Goal: Transaction & Acquisition: Book appointment/travel/reservation

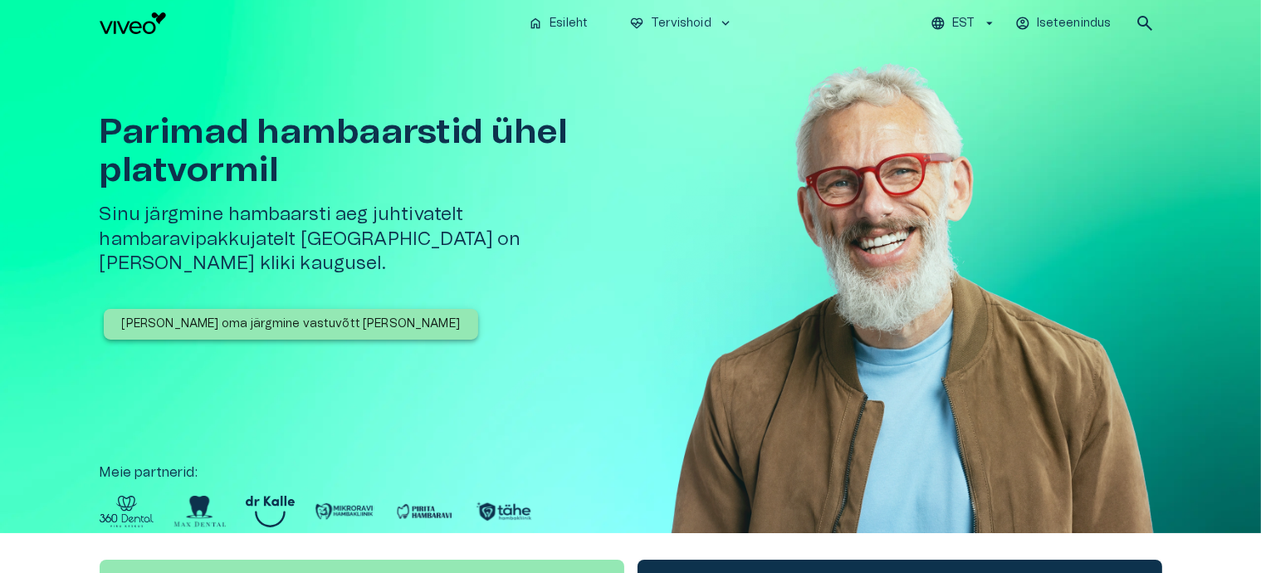
click at [203, 316] on p "[PERSON_NAME] oma järgmine vastuvõtt [PERSON_NAME]" at bounding box center [291, 324] width 339 height 17
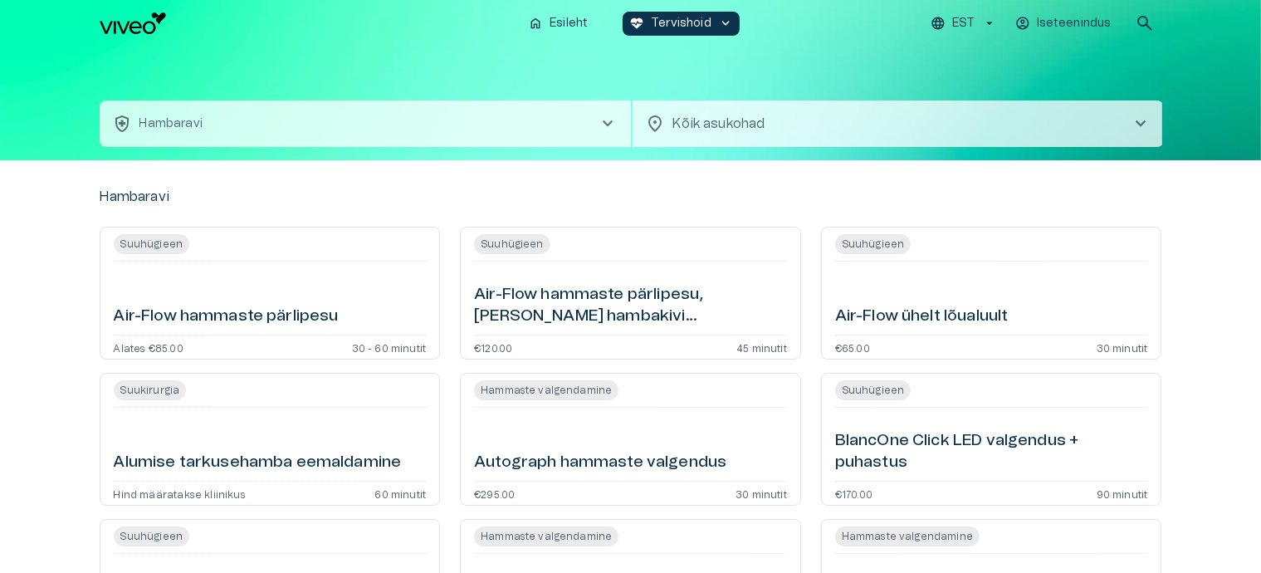
click at [709, 121] on body "Hindame teie privaatsust Kasutame küpsiseid teie sirvimiskogemuse parandamiseks…" at bounding box center [630, 286] width 1261 height 573
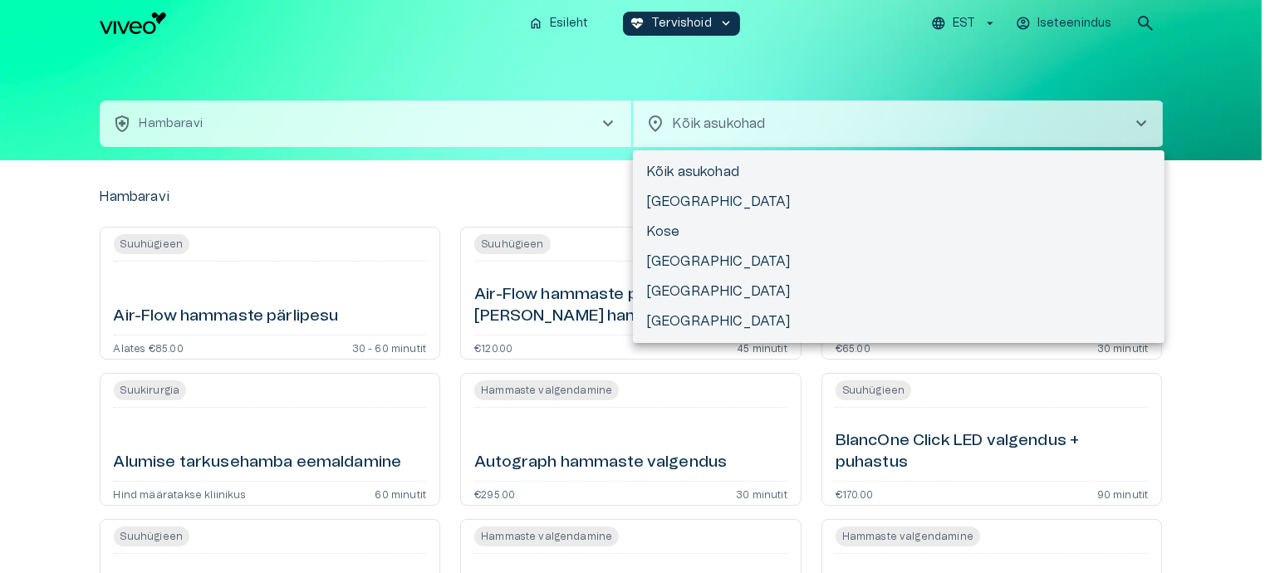
click at [680, 260] on li "[GEOGRAPHIC_DATA]" at bounding box center [898, 262] width 531 height 30
type input "**********"
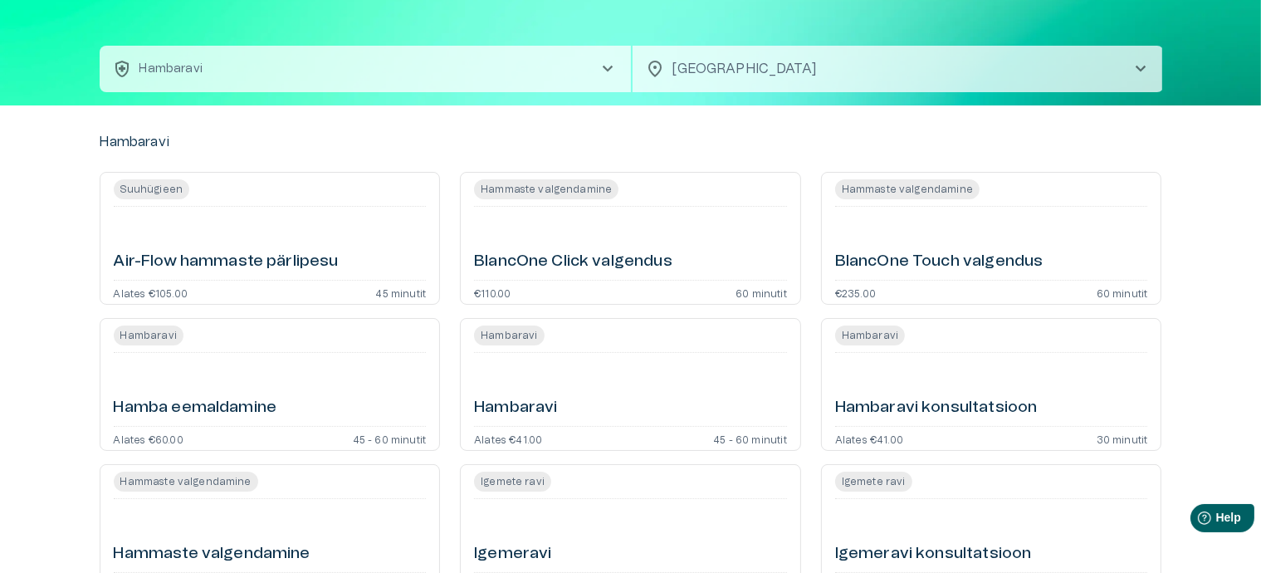
scroll to position [83, 0]
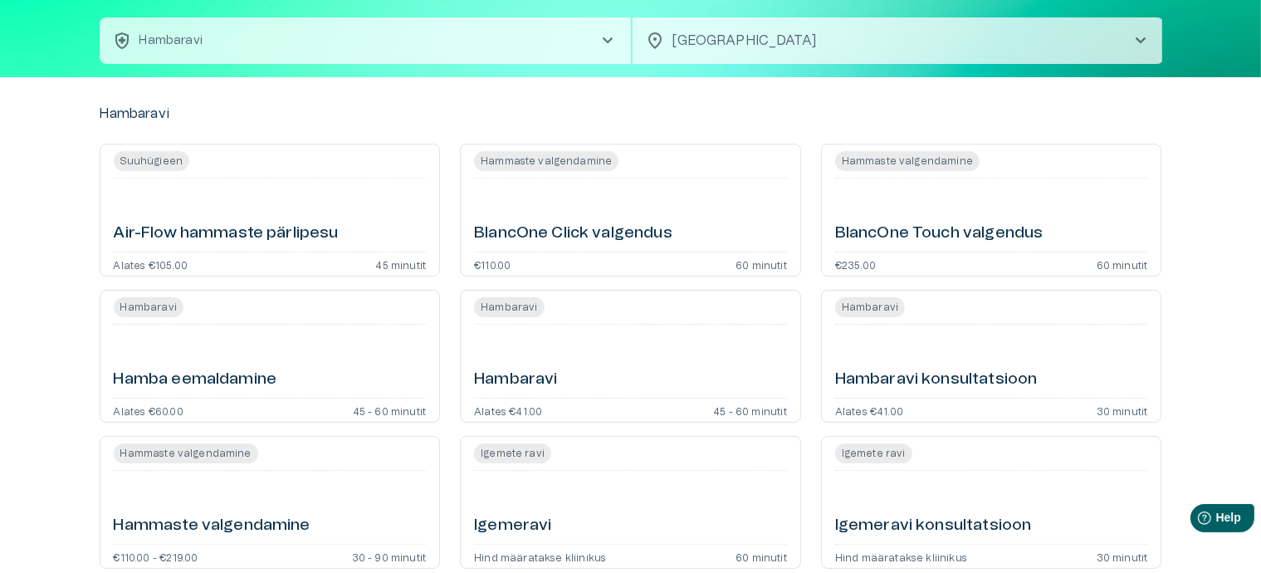
click at [267, 382] on h6 "Hamba eemaldamine" at bounding box center [196, 380] width 164 height 22
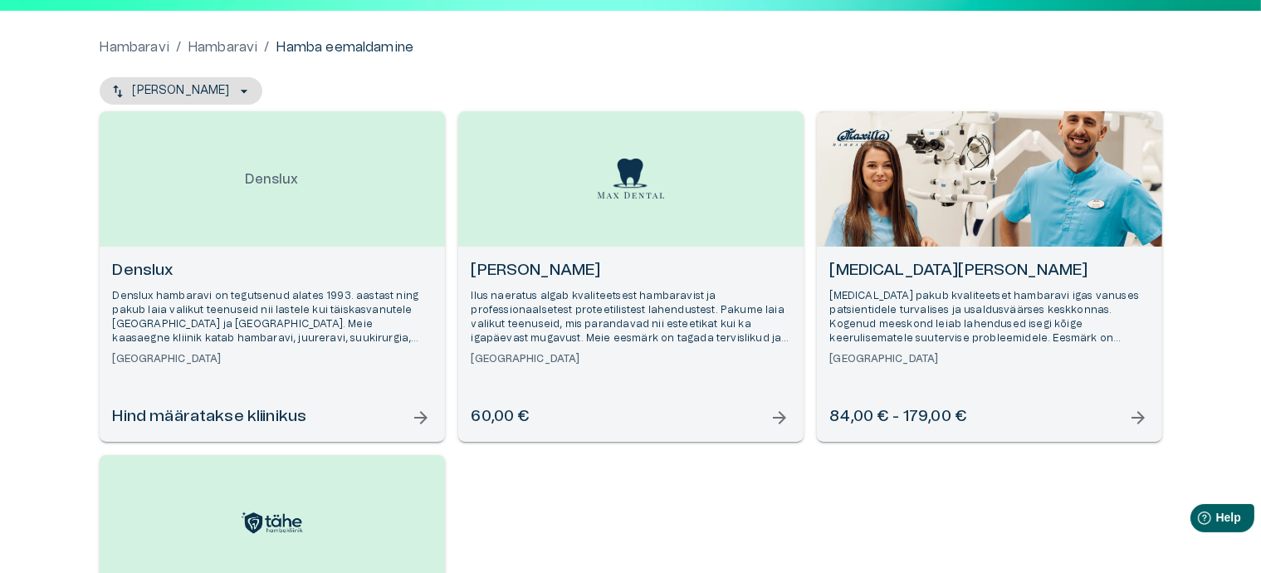
scroll to position [83, 0]
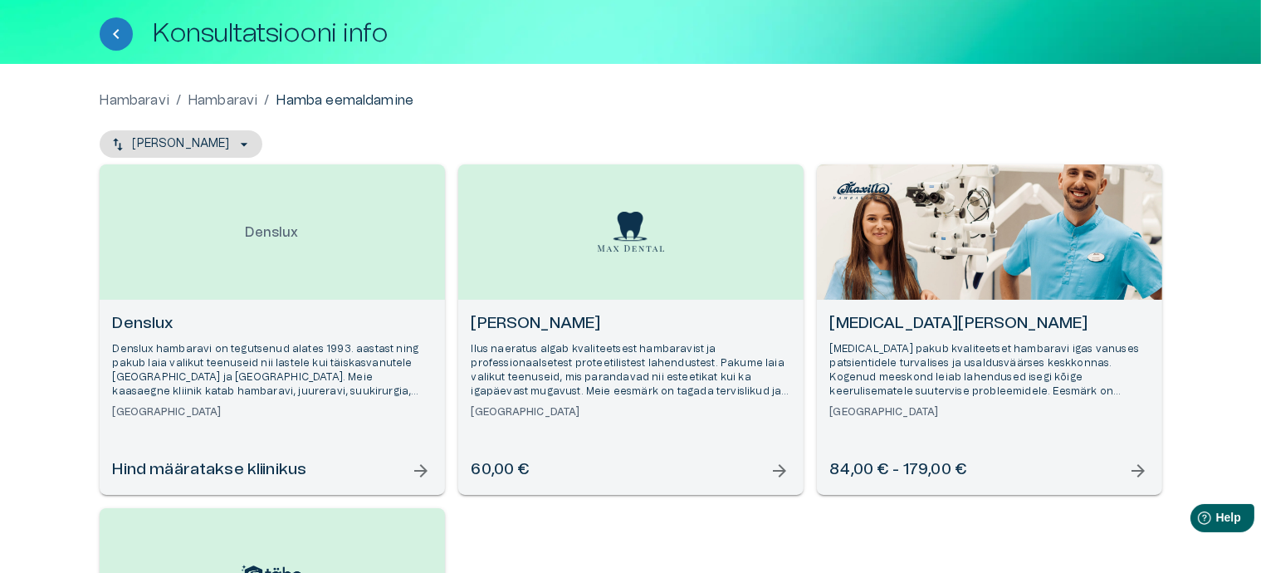
click at [418, 464] on span "arrow_forward" at bounding box center [422, 471] width 20 height 20
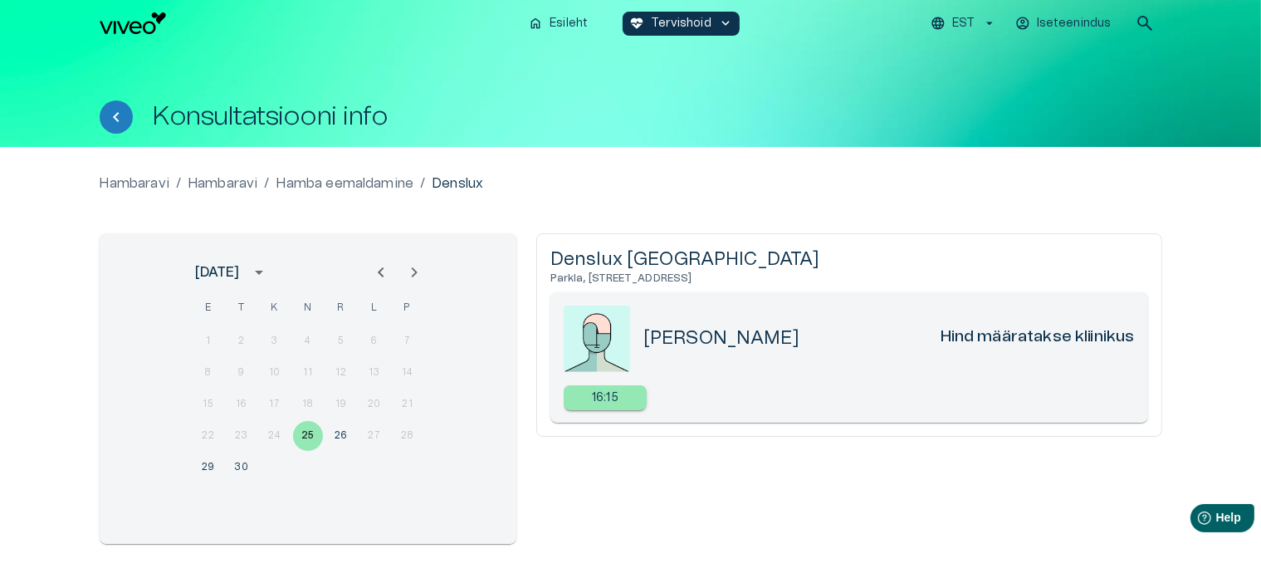
scroll to position [183, 0]
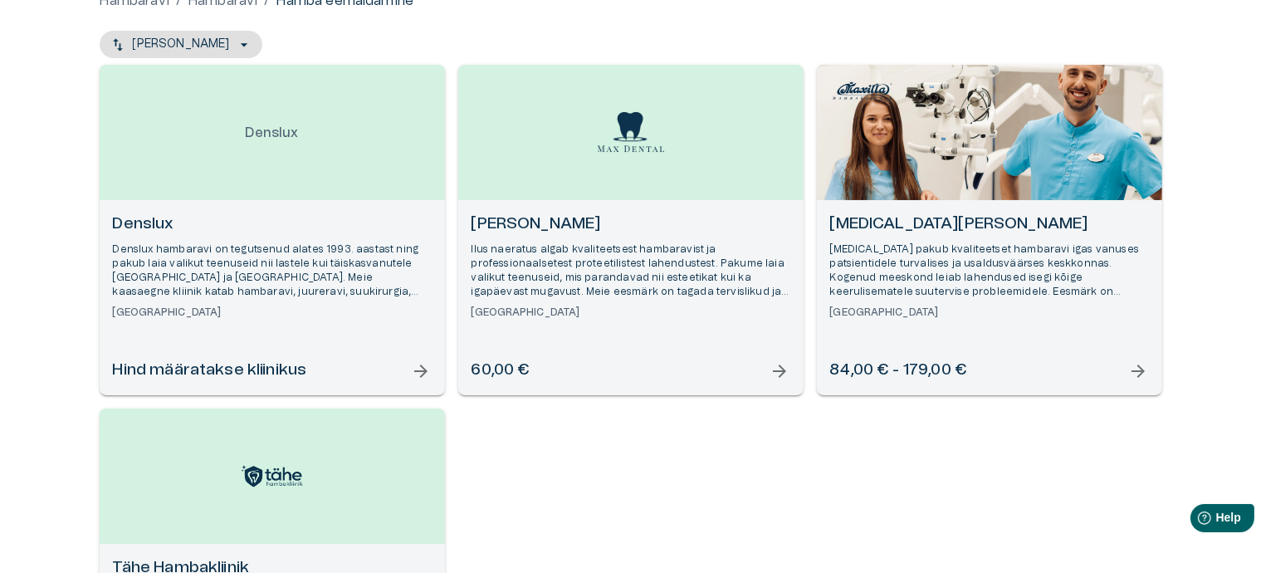
click at [773, 374] on span "arrow_forward" at bounding box center [781, 371] width 20 height 20
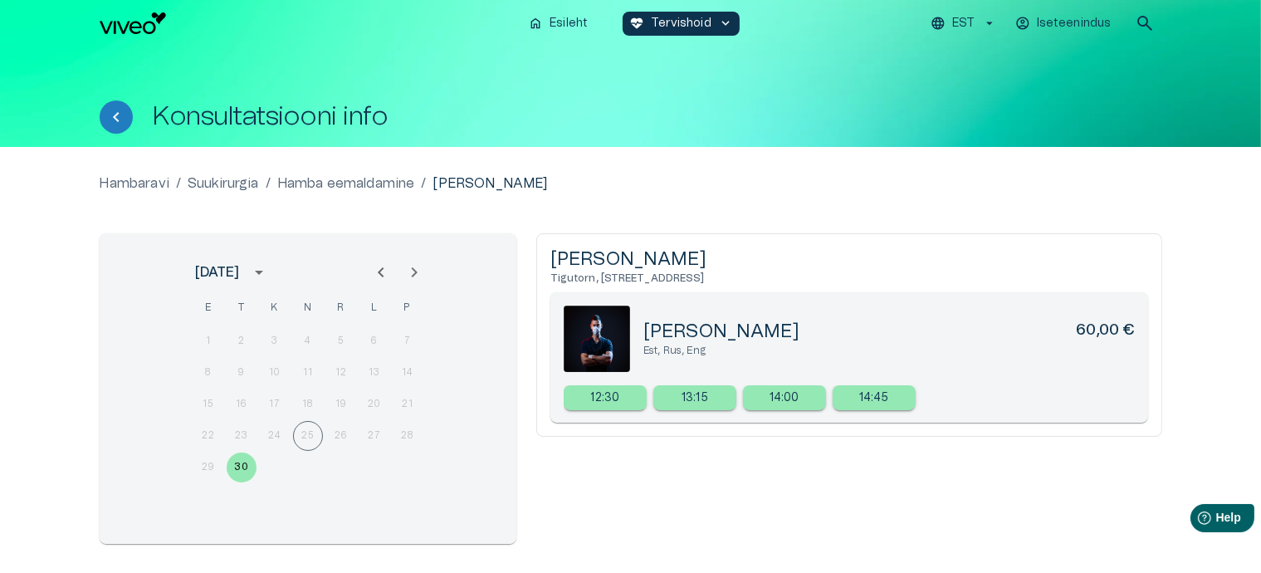
click at [301, 436] on div "22 23 24 25 26 27 28" at bounding box center [308, 436] width 266 height 30
click at [685, 402] on p "13:15" at bounding box center [695, 397] width 27 height 17
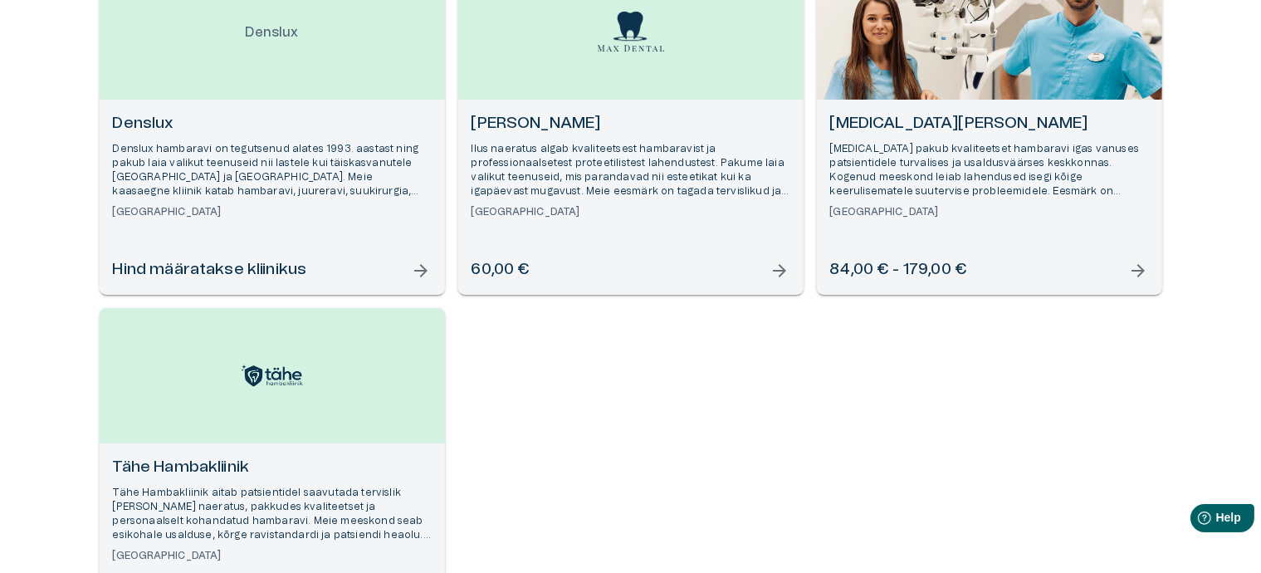
click at [424, 272] on span "arrow_forward" at bounding box center [422, 271] width 20 height 20
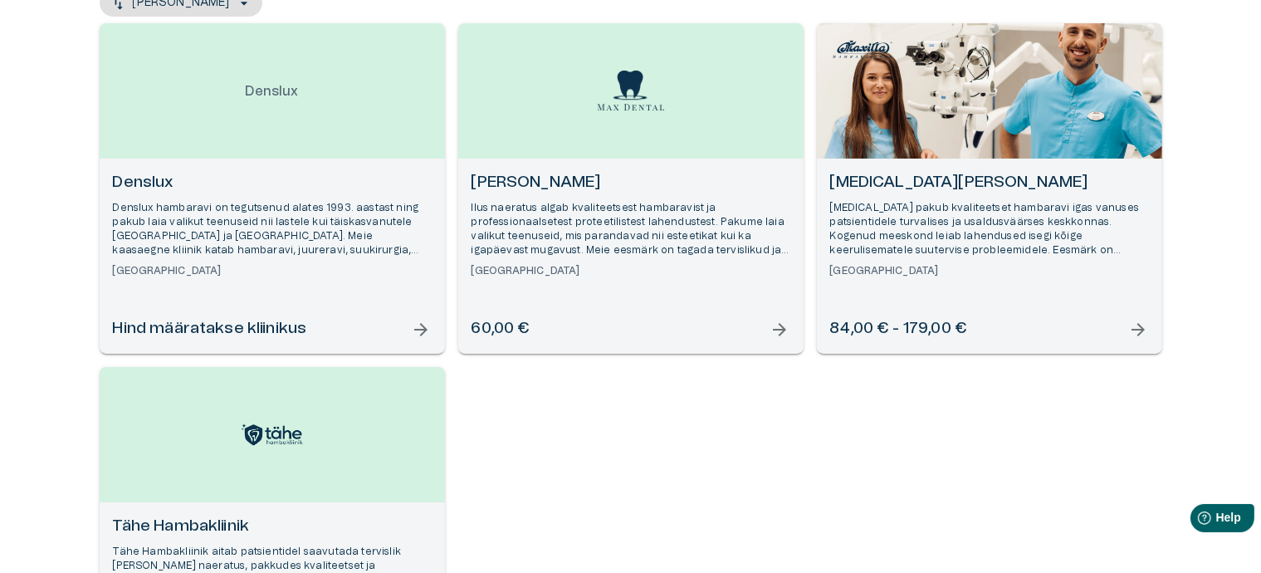
scroll to position [249, 0]
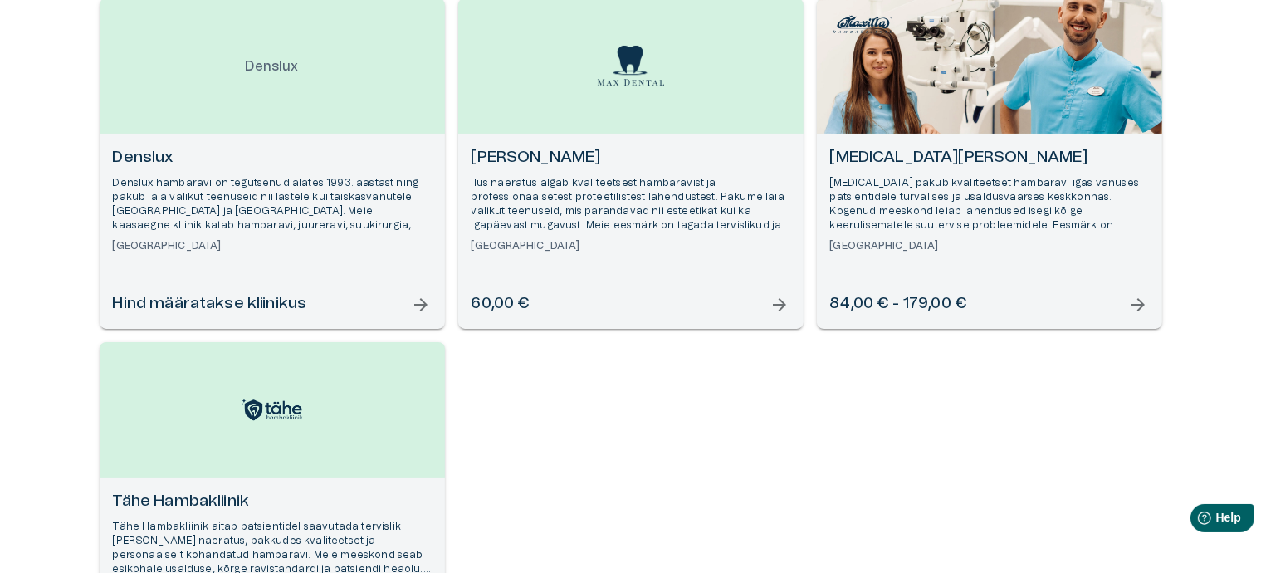
click at [1143, 309] on span "arrow_forward" at bounding box center [1139, 305] width 20 height 20
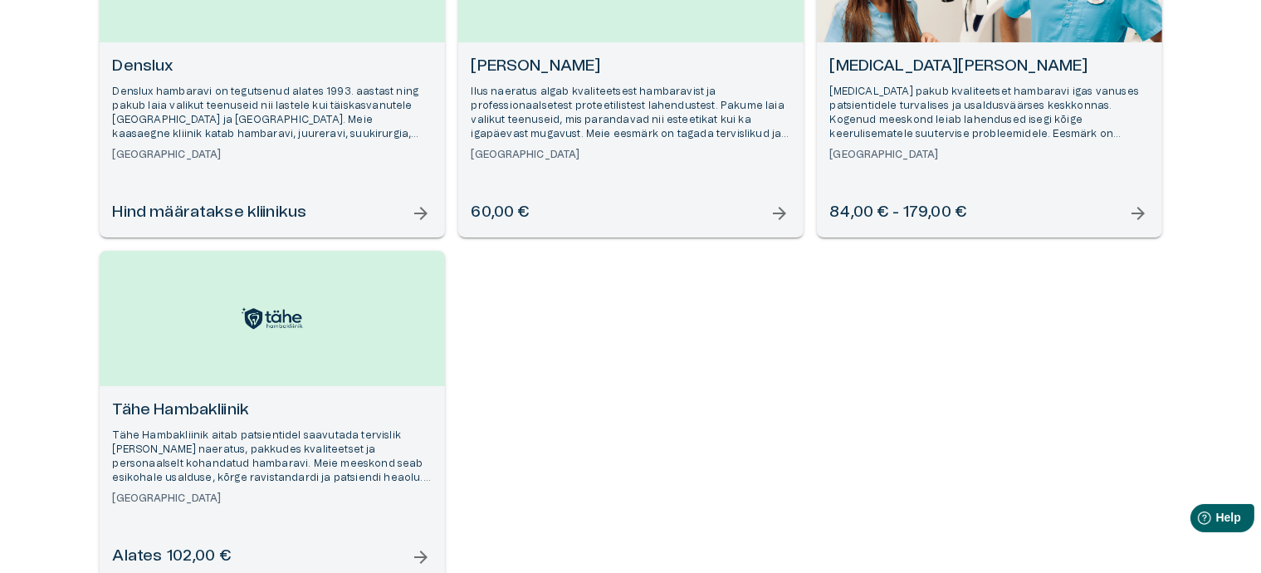
scroll to position [304, 0]
